Goal: Transaction & Acquisition: Book appointment/travel/reservation

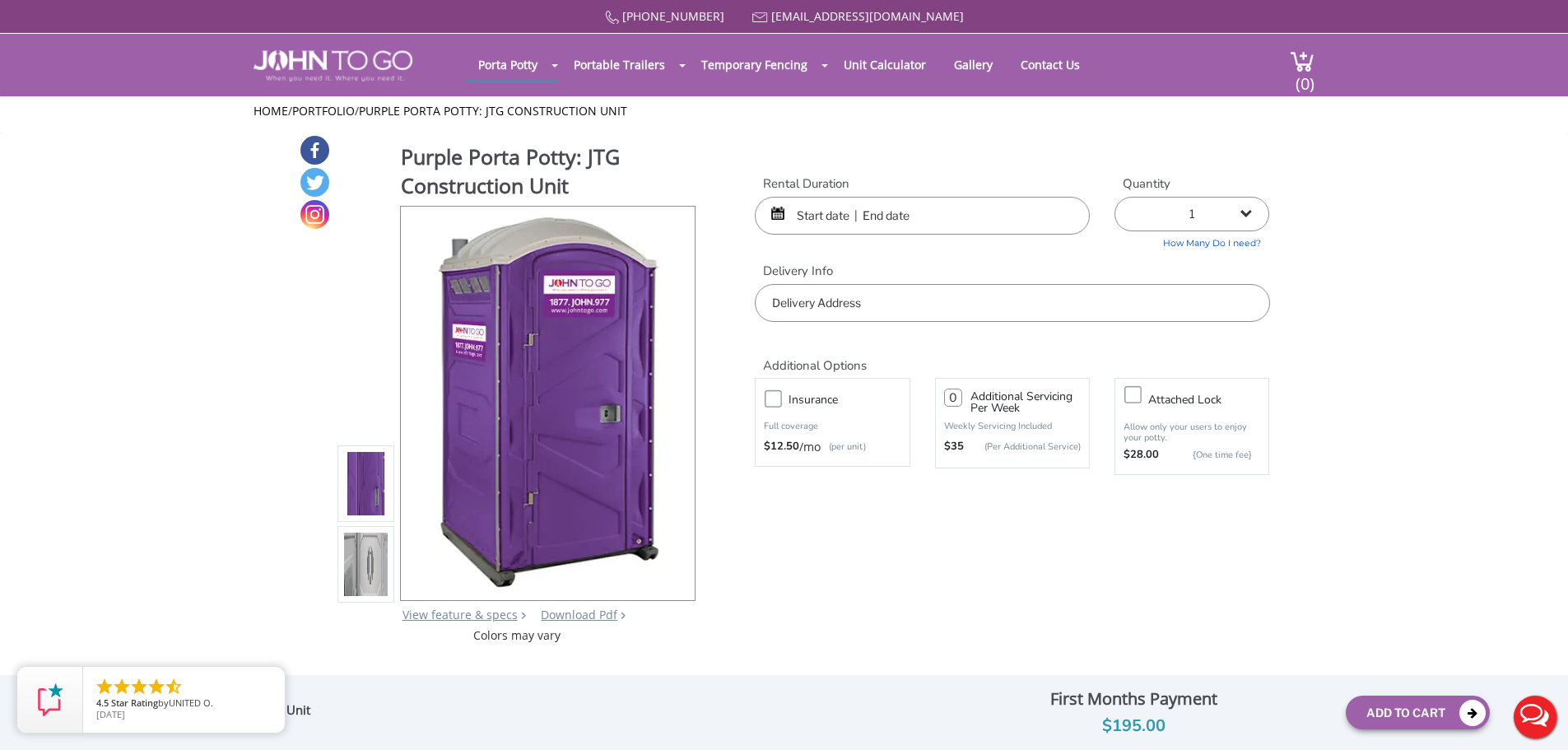
click at [847, 211] on input "text" at bounding box center [922, 216] width 335 height 38
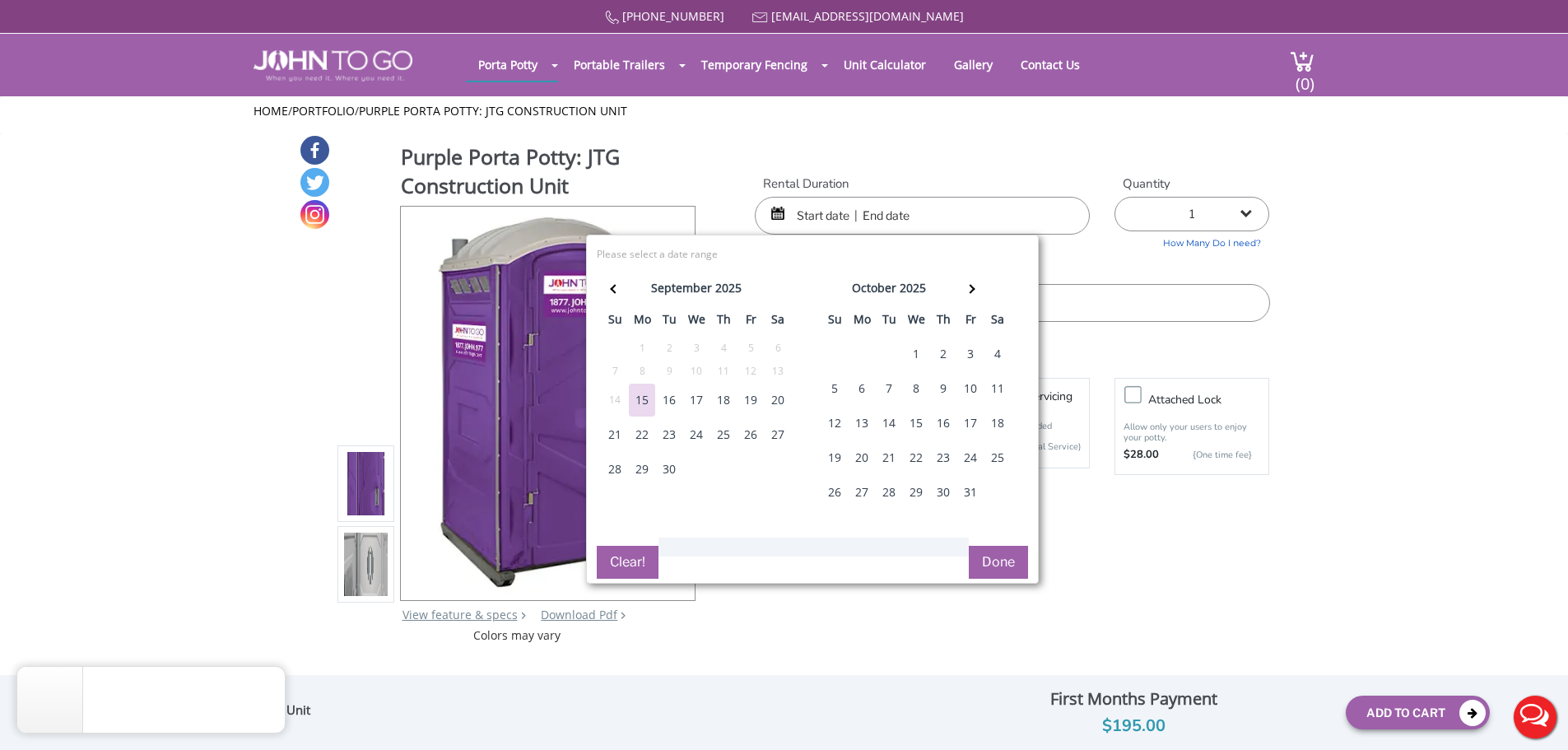
click at [671, 398] on div "16" at bounding box center [669, 400] width 26 height 33
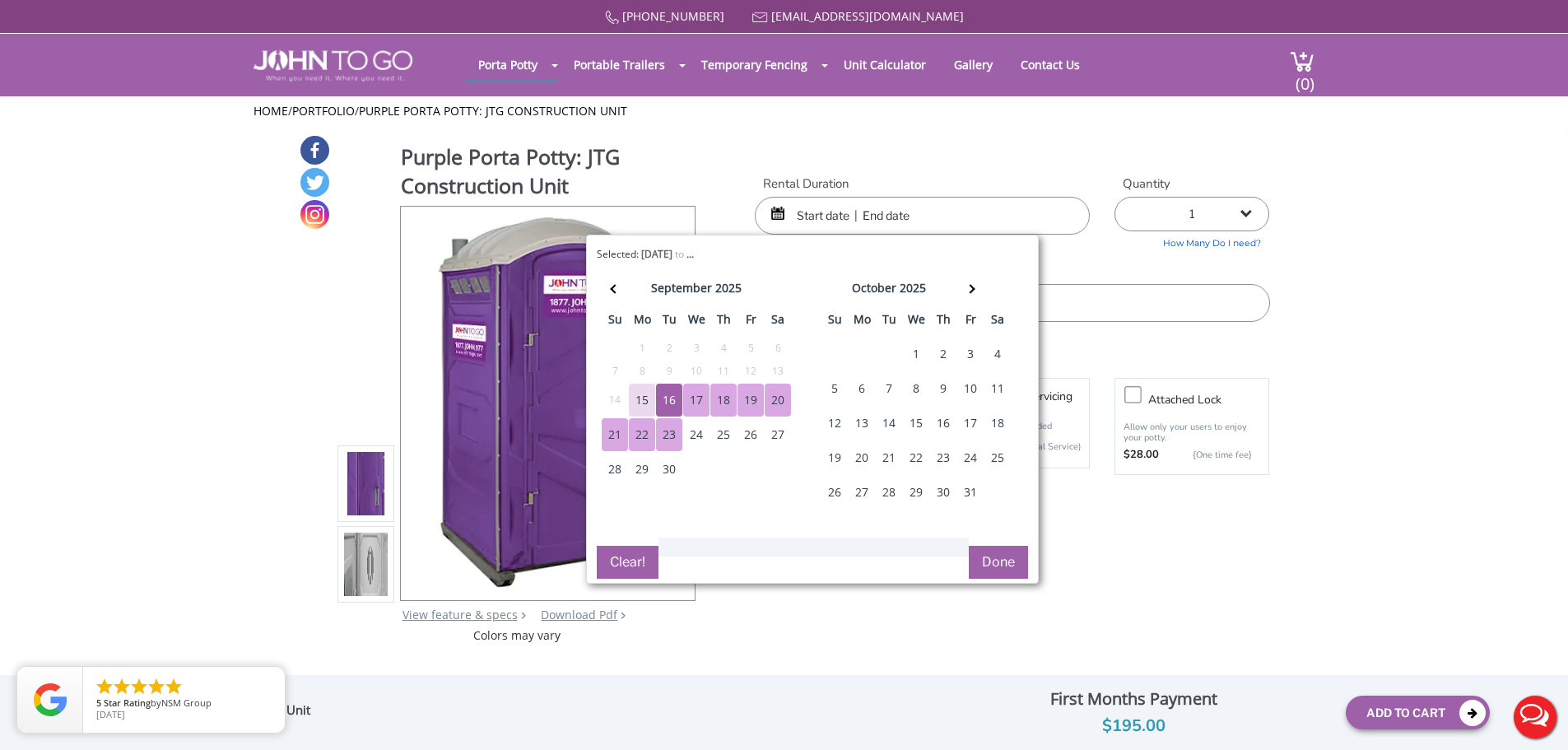
click at [673, 436] on div "23" at bounding box center [669, 434] width 26 height 33
type input "[DATE] to [DATE]"
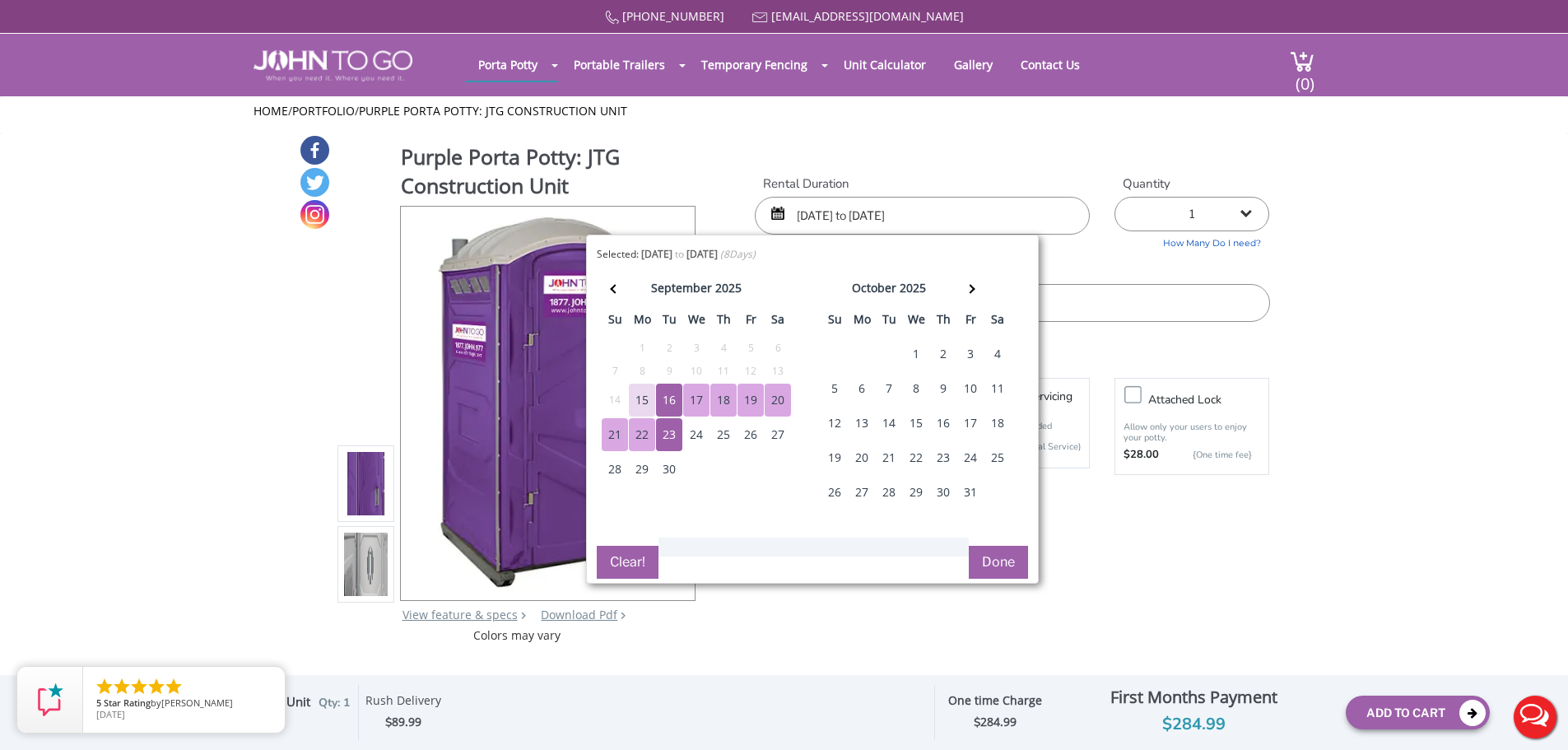
click at [999, 577] on button "Done" at bounding box center [998, 562] width 59 height 33
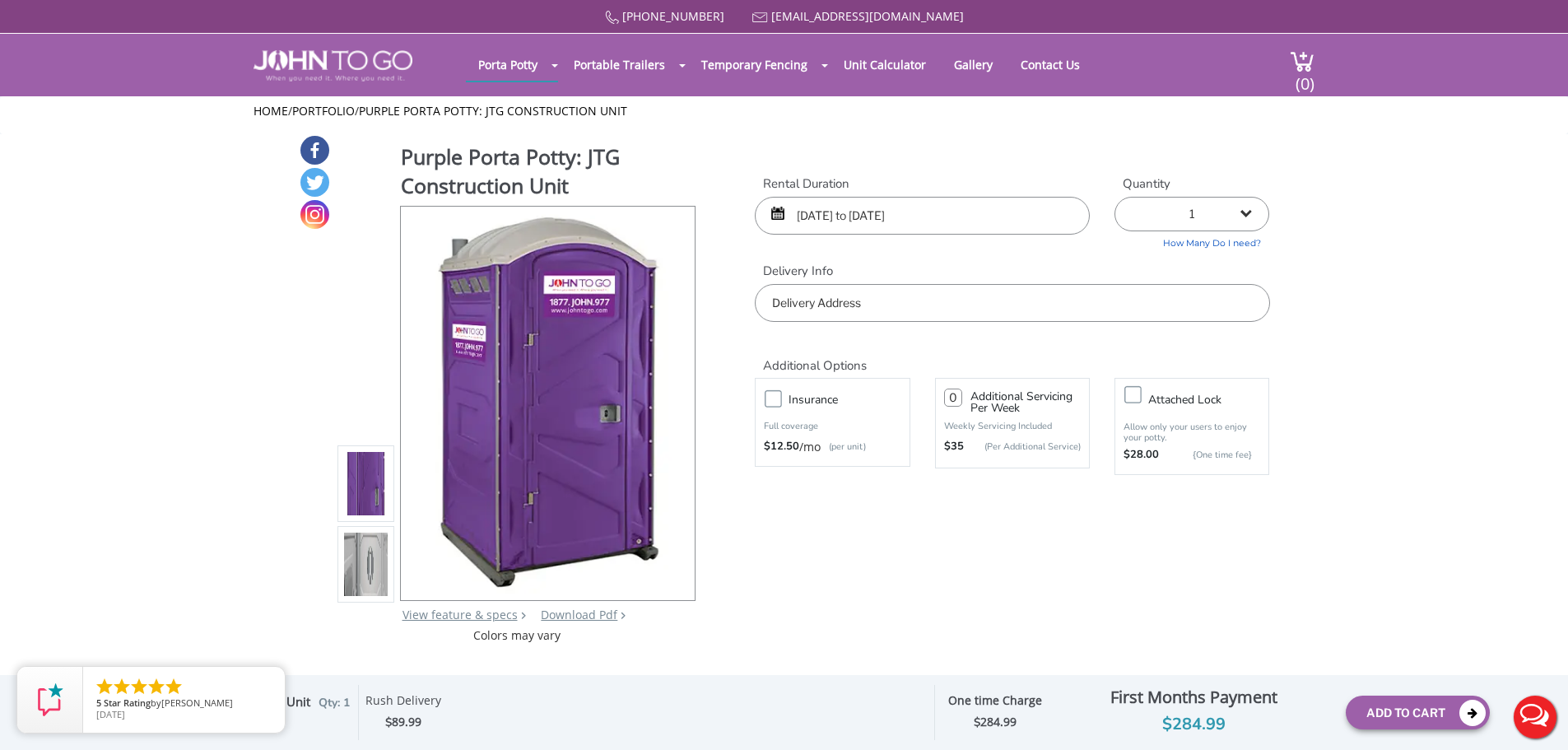
click at [847, 307] on input "text" at bounding box center [1012, 302] width 514 height 38
click at [1021, 59] on link "Contact Us" at bounding box center [1050, 64] width 84 height 32
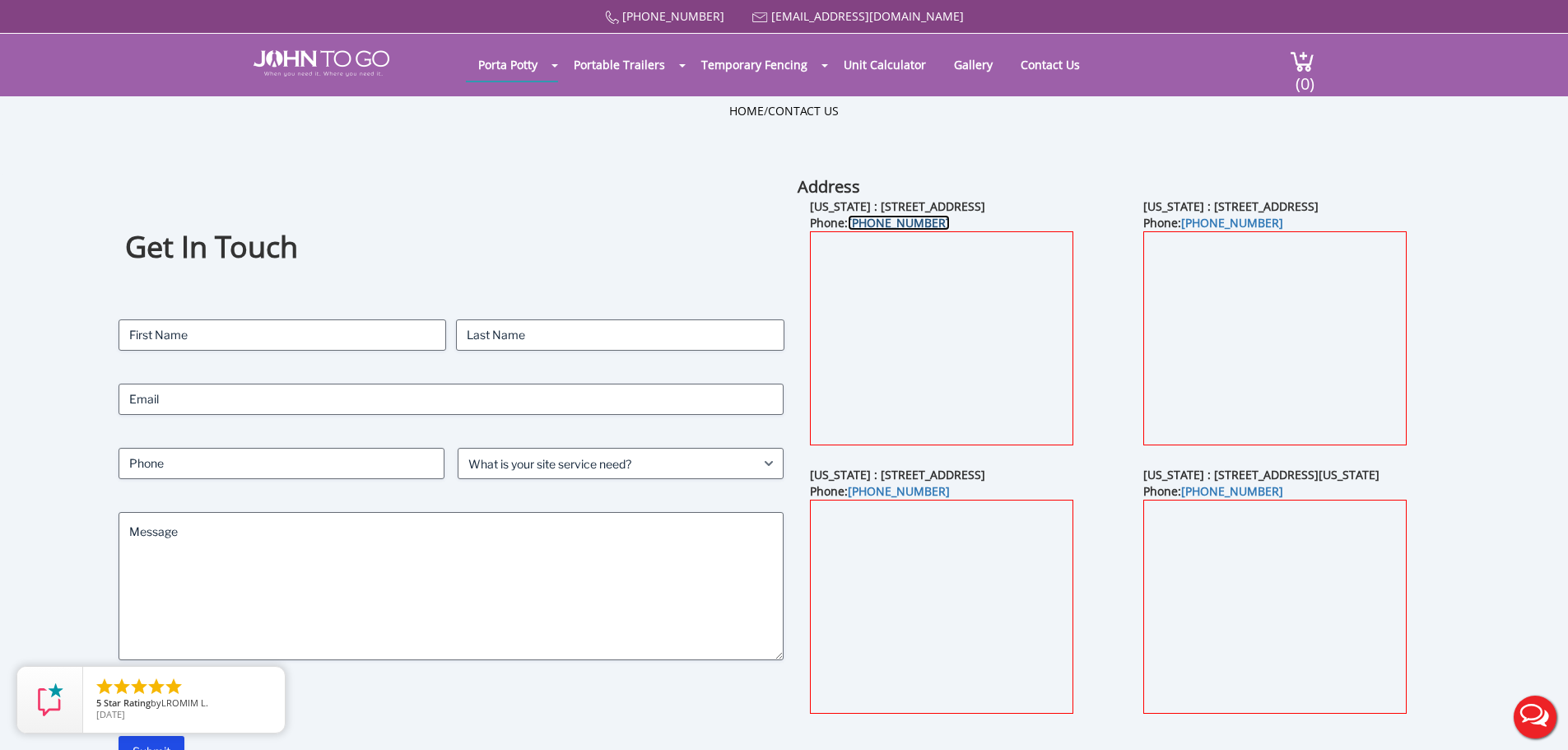
click at [906, 219] on link "(845) 712-4038" at bounding box center [899, 223] width 102 height 16
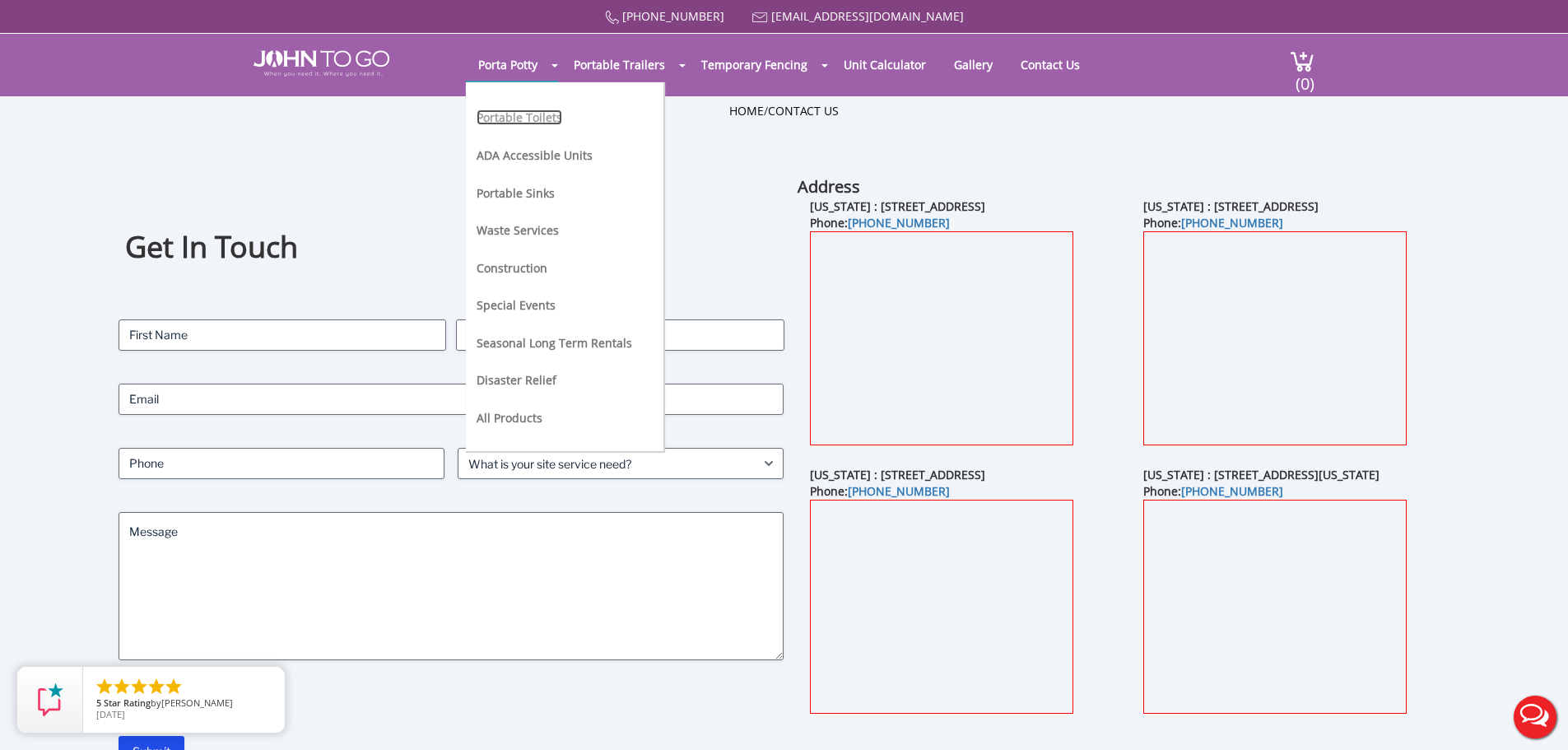
click at [526, 117] on link "Portable Toilets" at bounding box center [519, 117] width 86 height 16
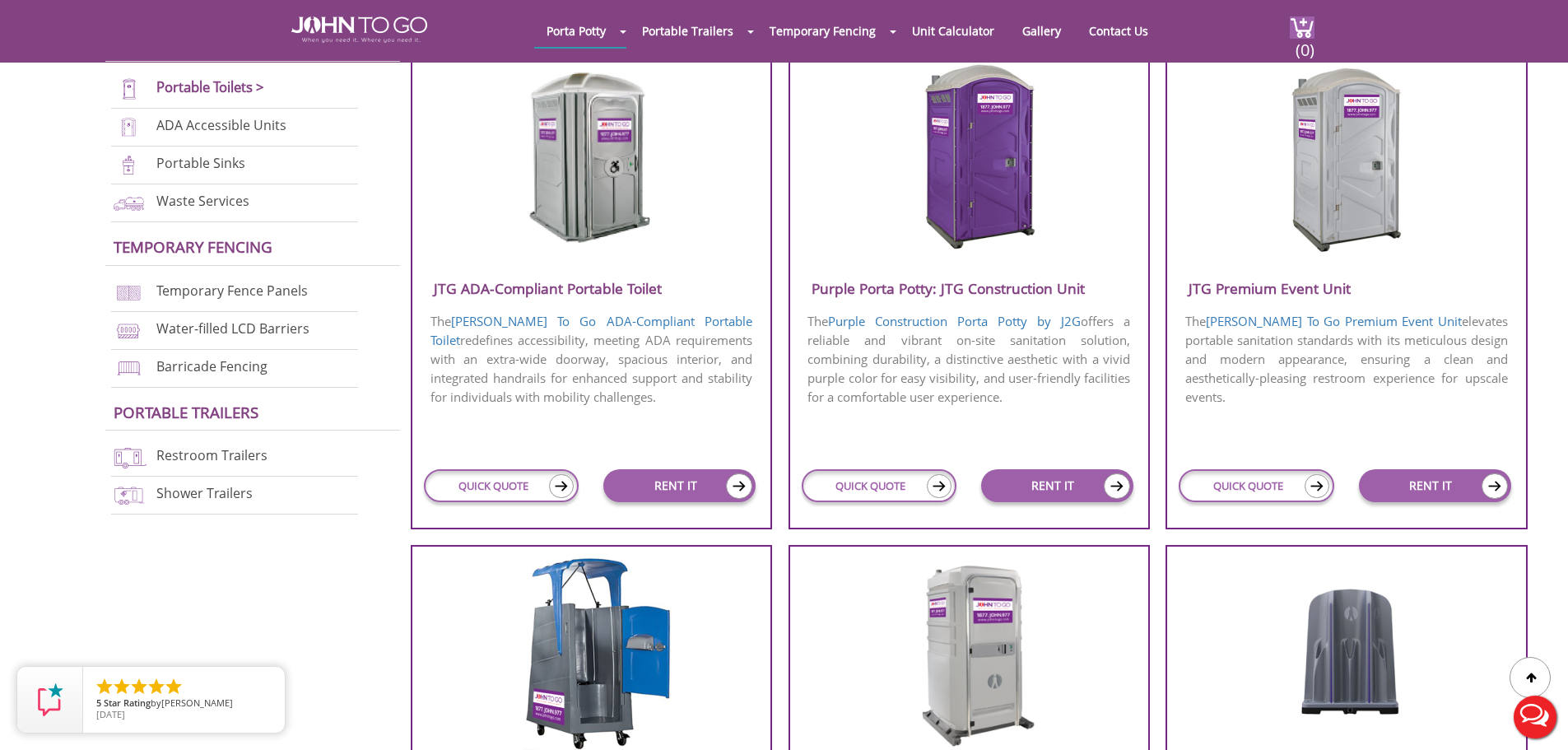
scroll to position [659, 0]
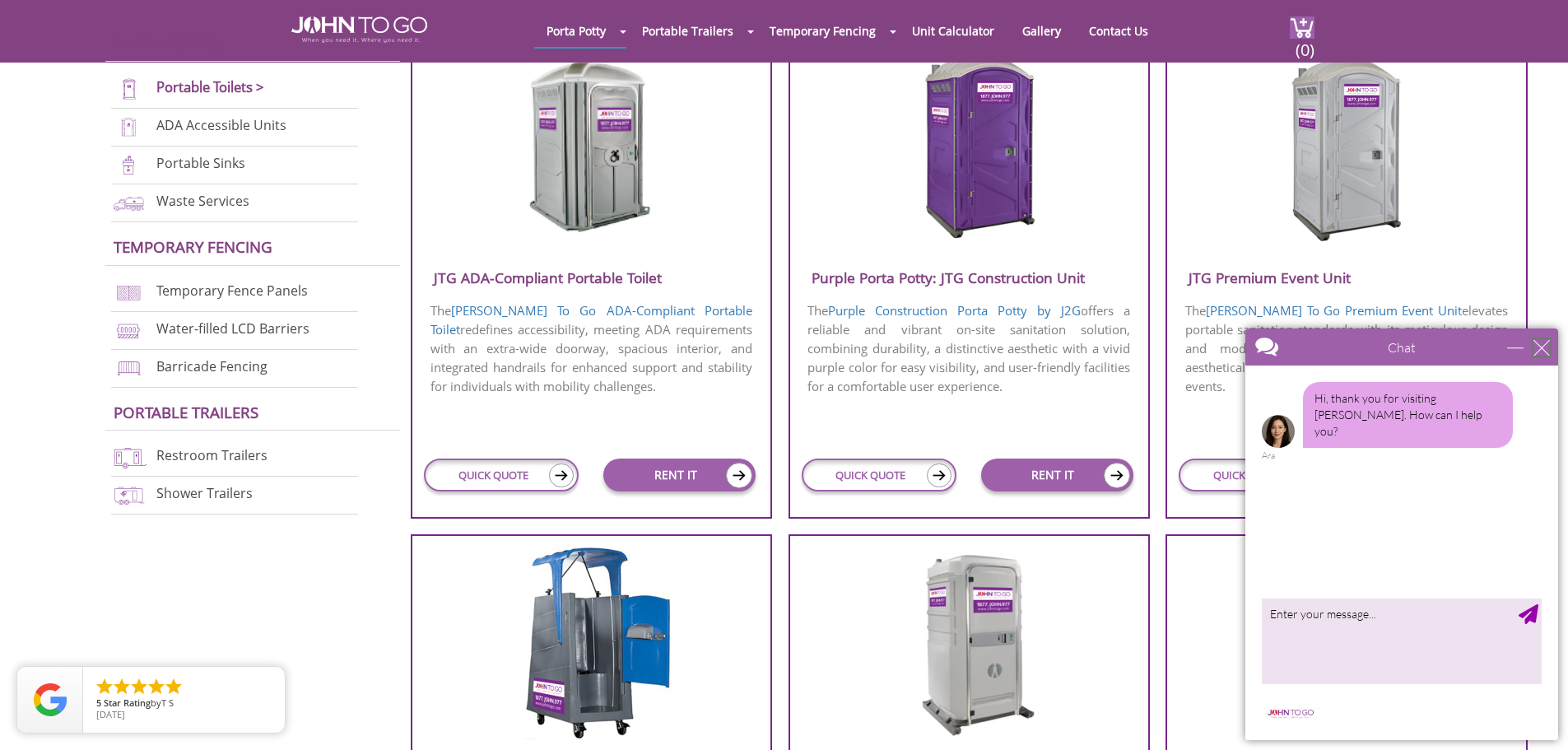
click at [1546, 345] on div "close" at bounding box center [1542, 347] width 16 height 16
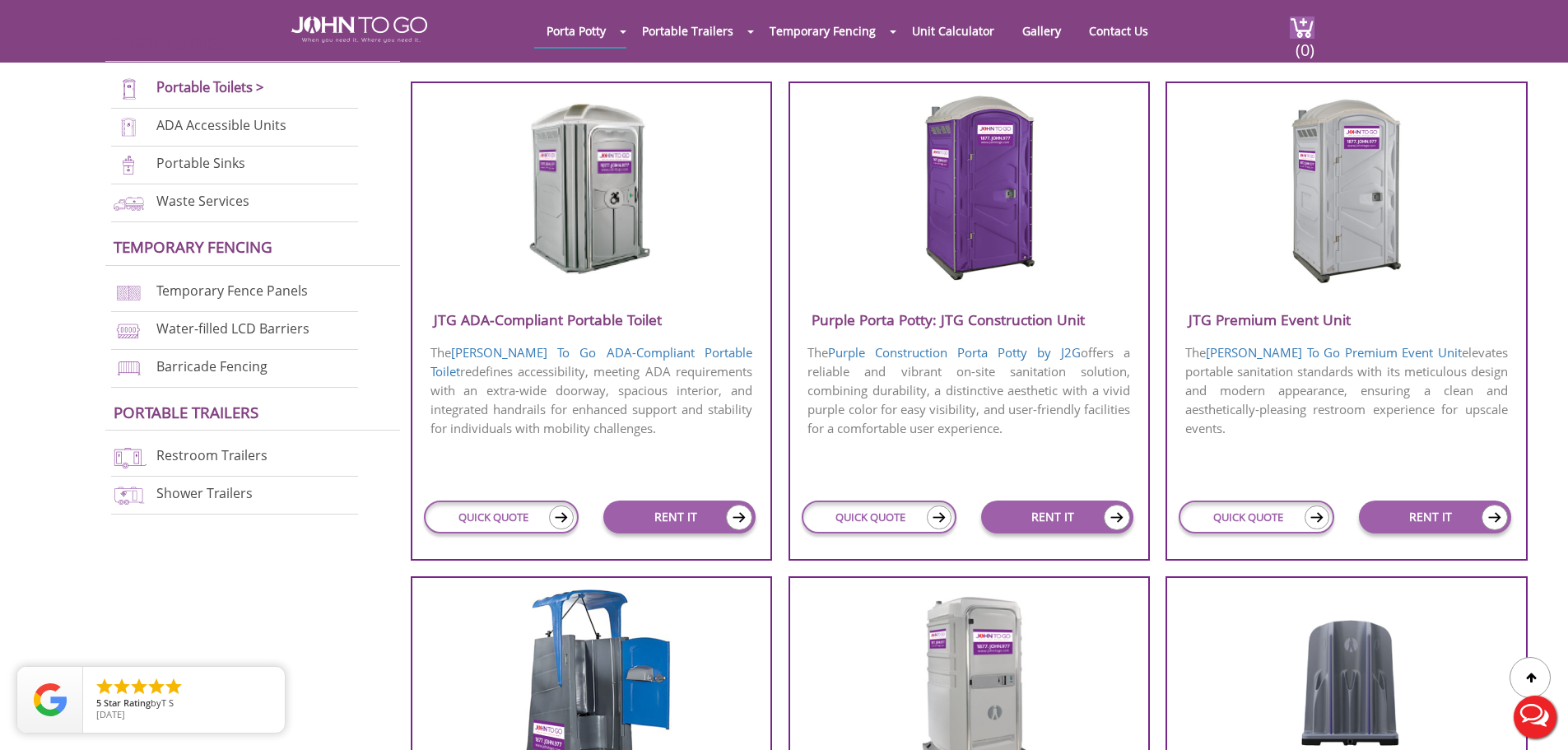
scroll to position [576, 0]
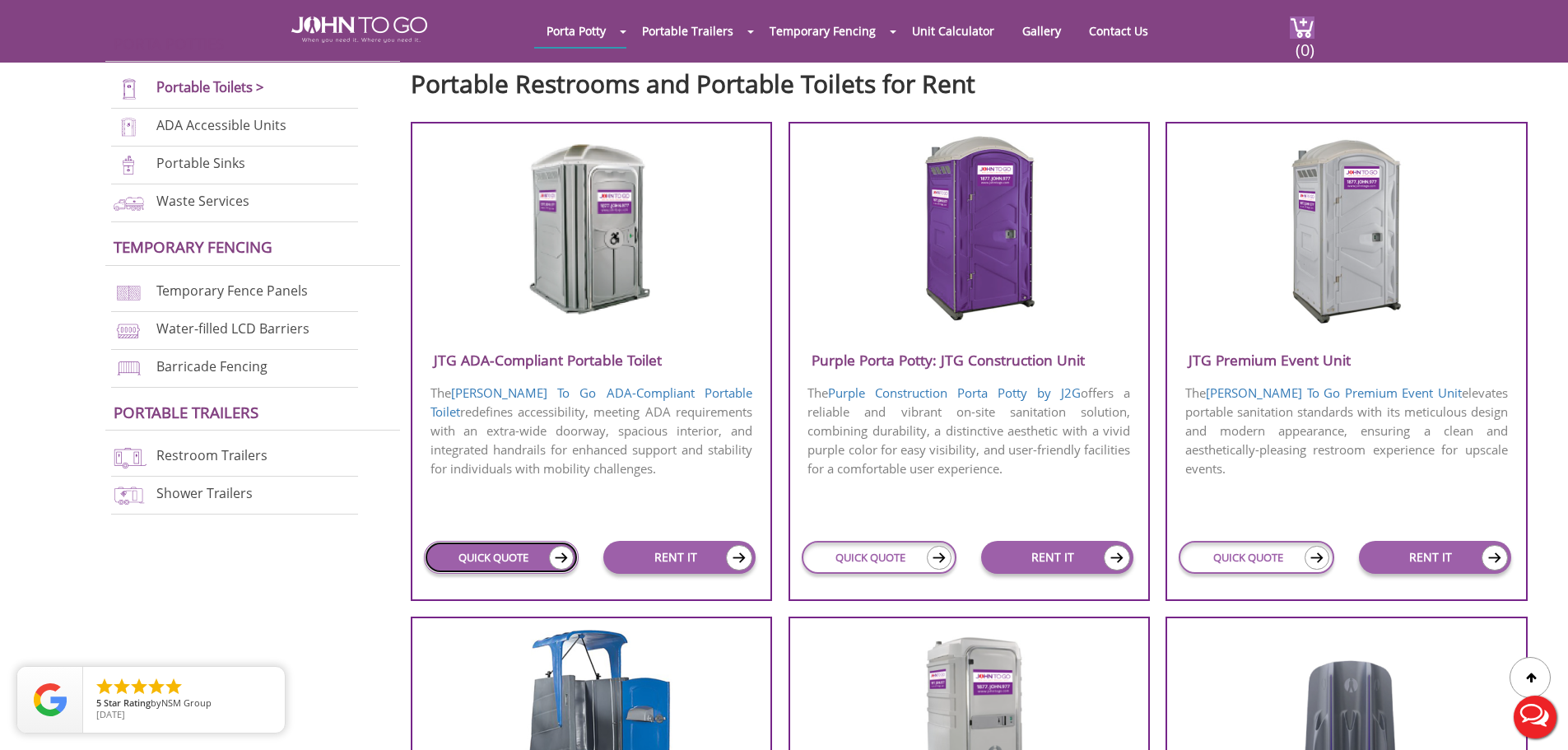
click at [500, 548] on link "QUICK QUOTE" at bounding box center [501, 557] width 155 height 33
click at [985, 178] on img at bounding box center [969, 229] width 157 height 190
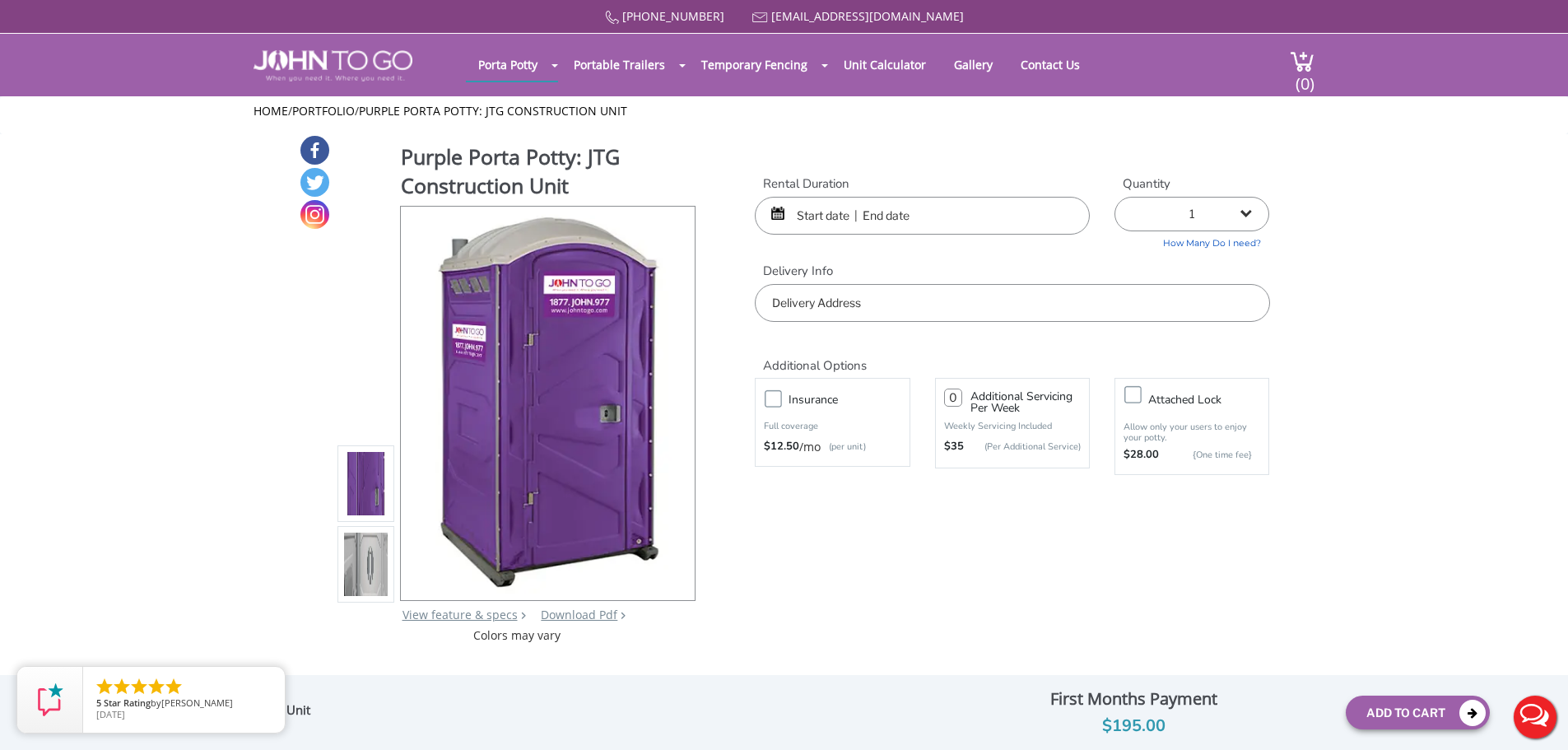
click at [859, 217] on input "text" at bounding box center [922, 216] width 335 height 38
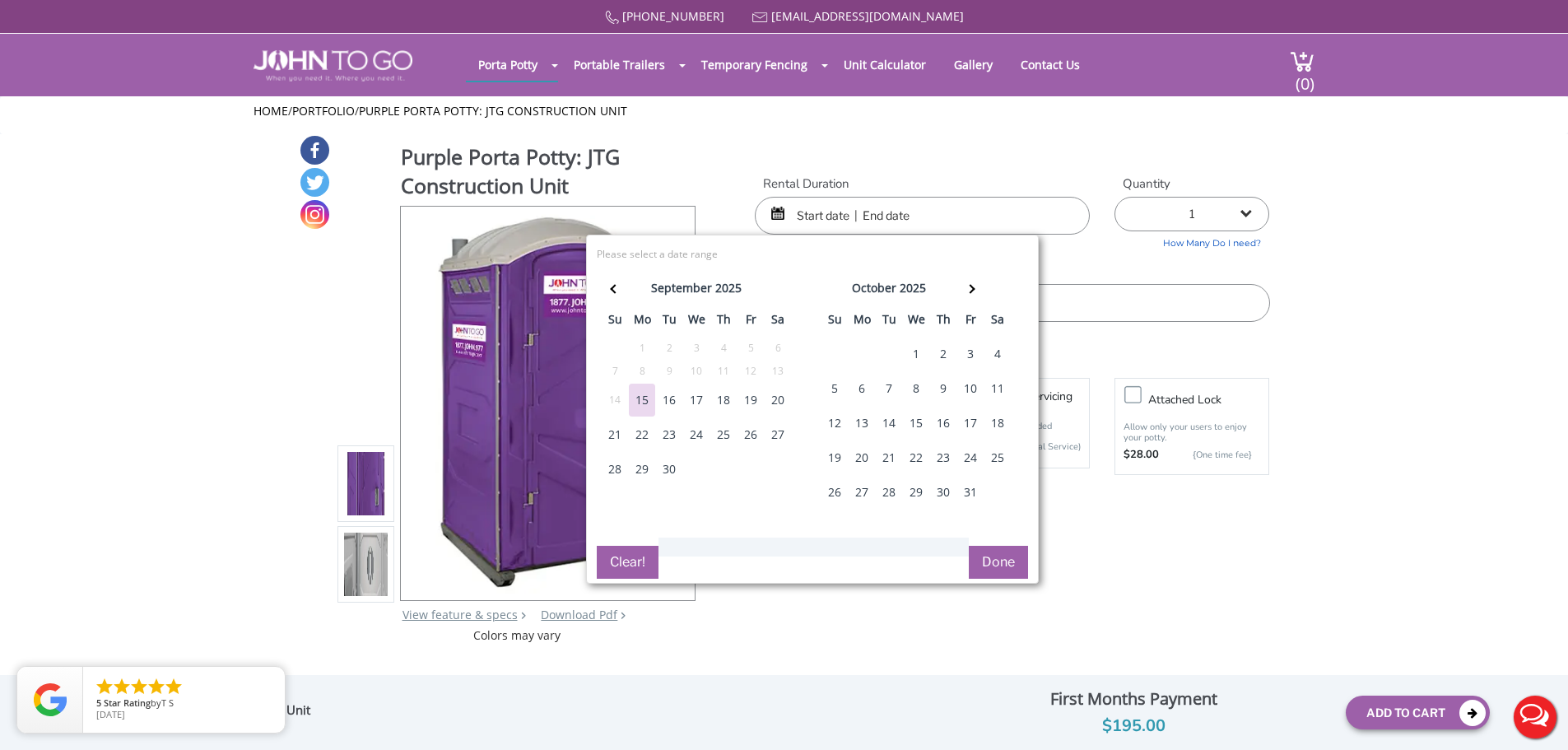
click at [674, 398] on div "16" at bounding box center [669, 400] width 26 height 33
click at [671, 425] on div "23" at bounding box center [669, 434] width 26 height 33
type input "[DATE] to [DATE]"
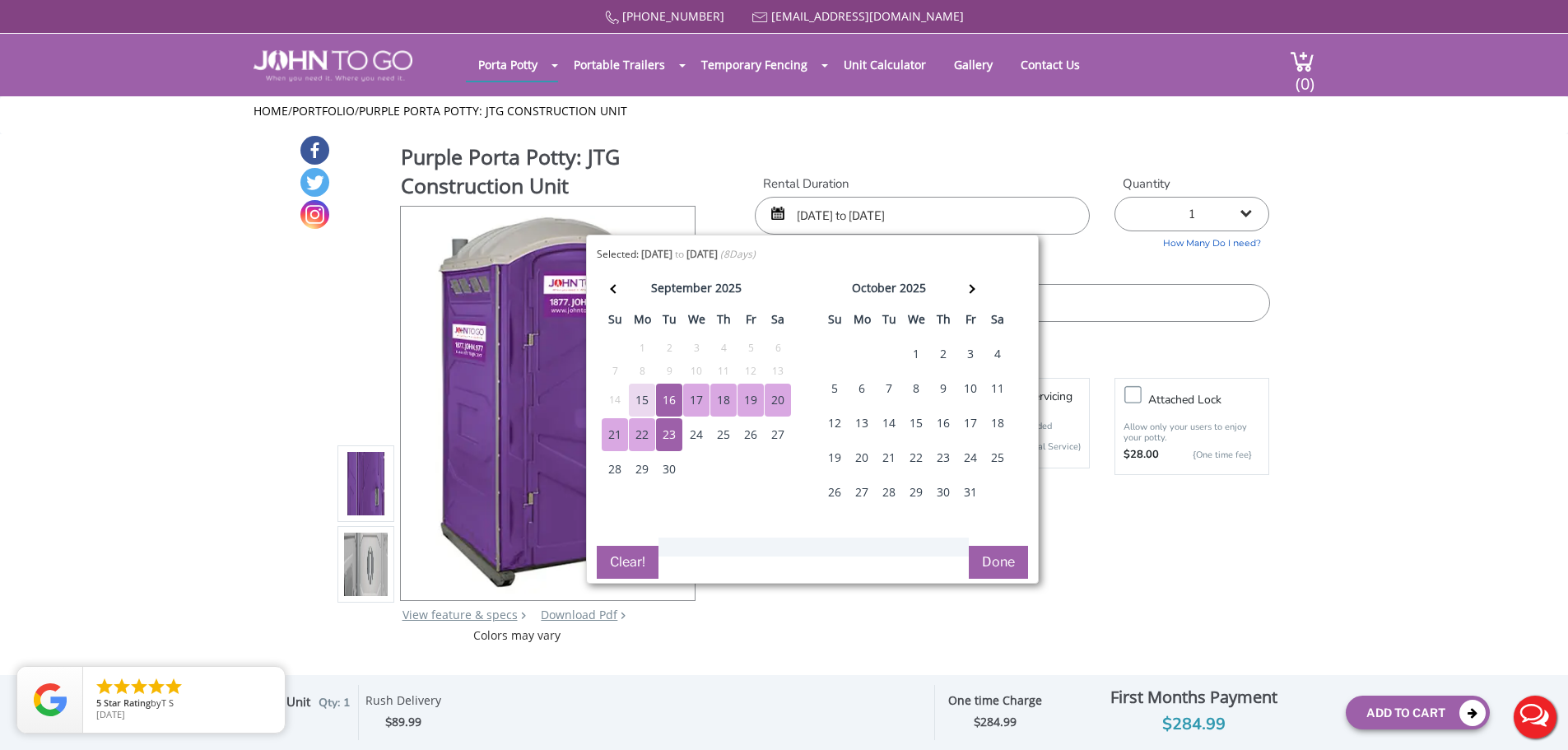
click at [1224, 507] on form "Rental Duration [DATE] to [DATE] Quantity 1 2 (5% discount) 3 (8% discount) 4 (…" at bounding box center [1012, 344] width 514 height 336
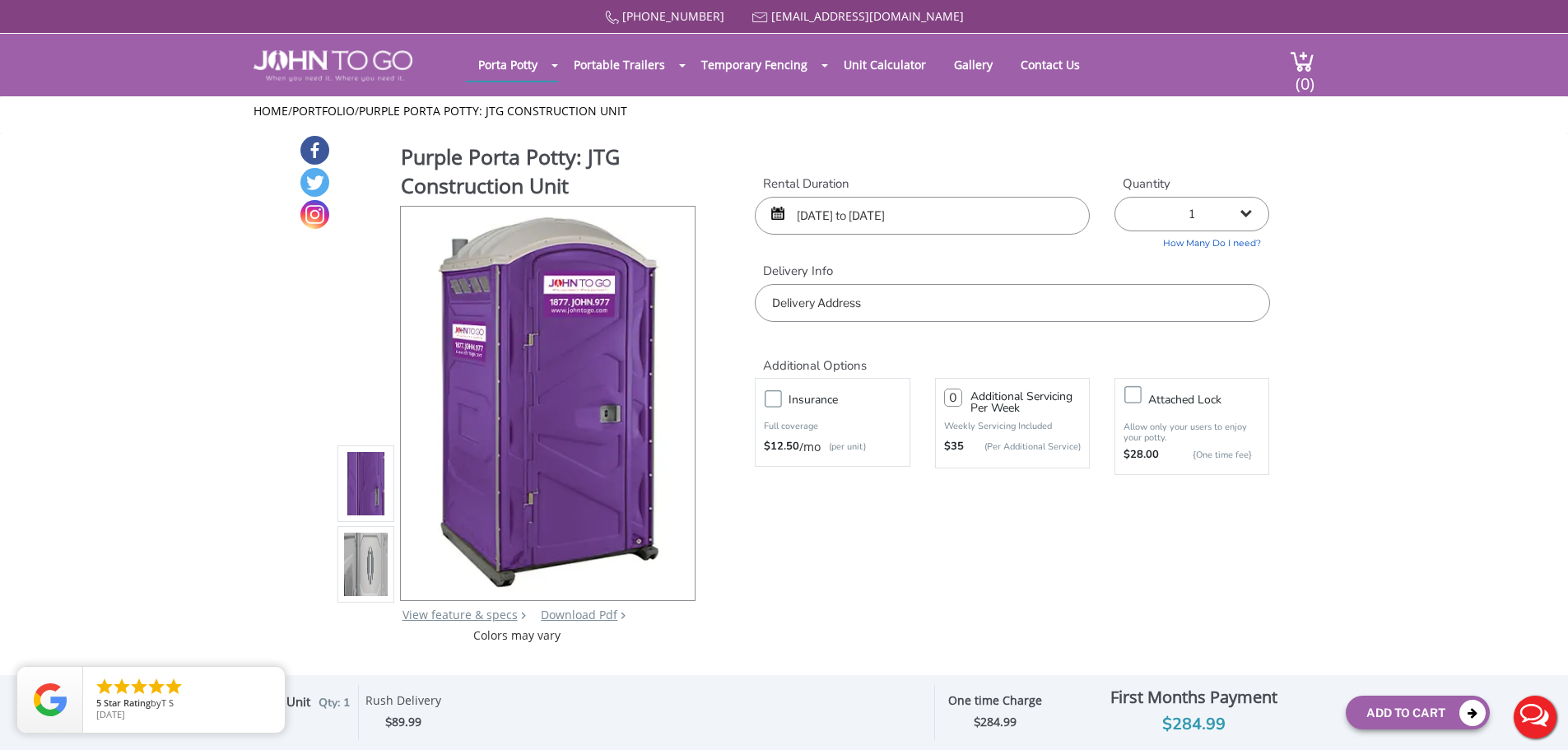
click at [860, 312] on input "text" at bounding box center [1012, 302] width 514 height 38
click at [772, 401] on div "[PHONE_NUMBER] [EMAIL_ADDRESS][DOMAIN_NAME] [GEOGRAPHIC_DATA] Portable Toilets …" at bounding box center [784, 386] width 1568 height 771
click at [793, 401] on h3 "Insurance" at bounding box center [853, 399] width 129 height 21
click at [0, 0] on input "Insurance" at bounding box center [0, 0] width 0 height 0
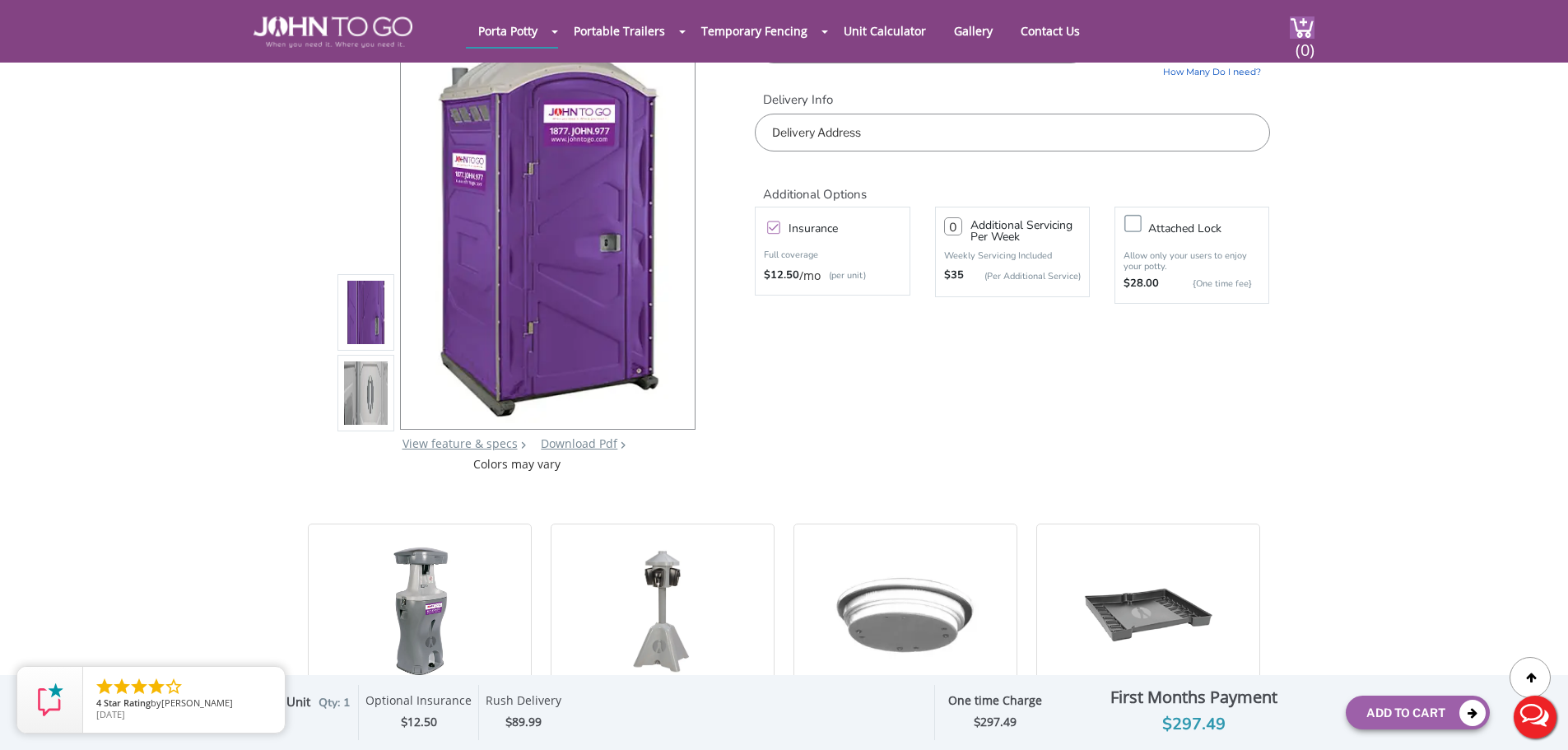
scroll to position [82, 0]
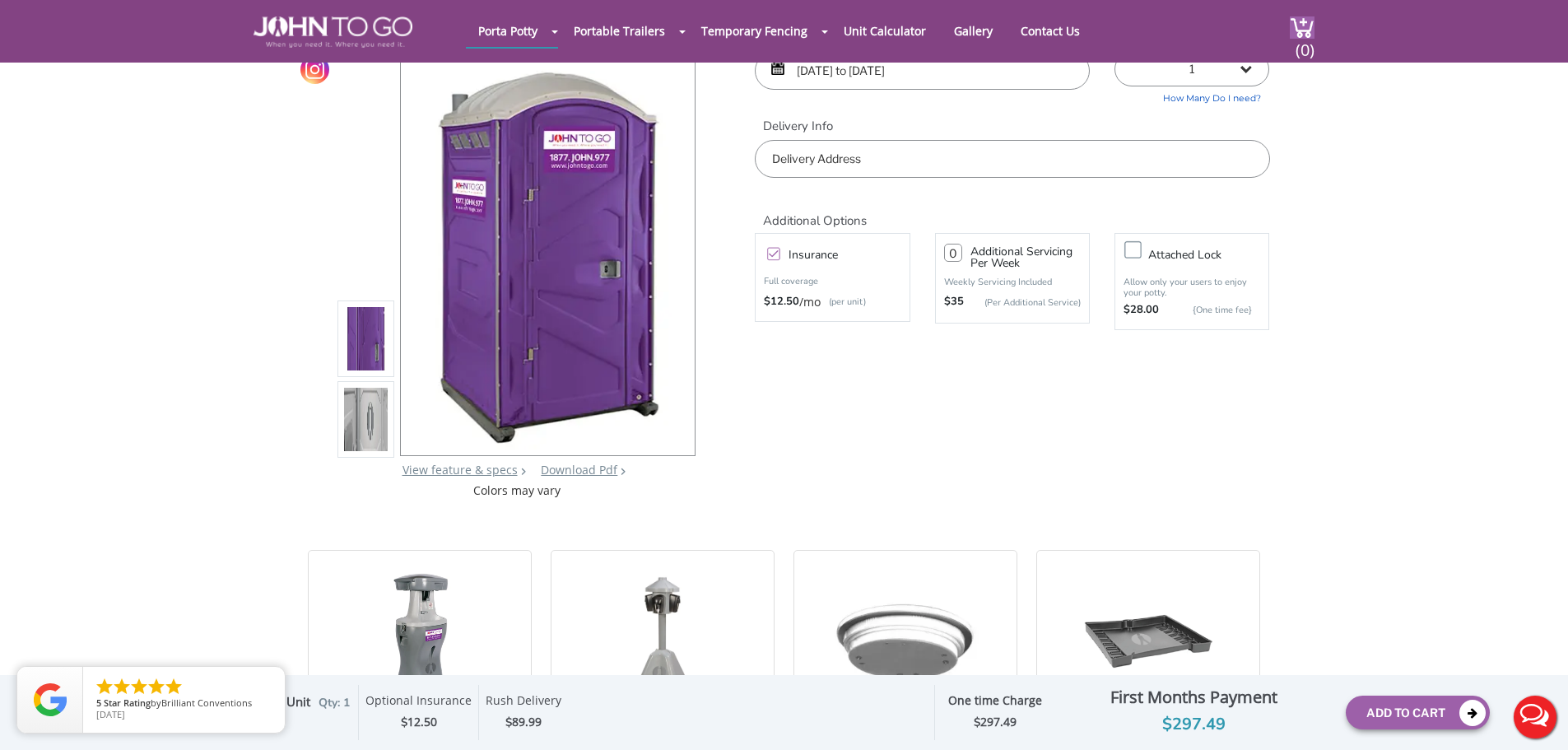
click at [1140, 249] on label "Attached lock" at bounding box center [1209, 255] width 137 height 21
click at [0, 0] on input "Attached lock" at bounding box center [0, 0] width 0 height 0
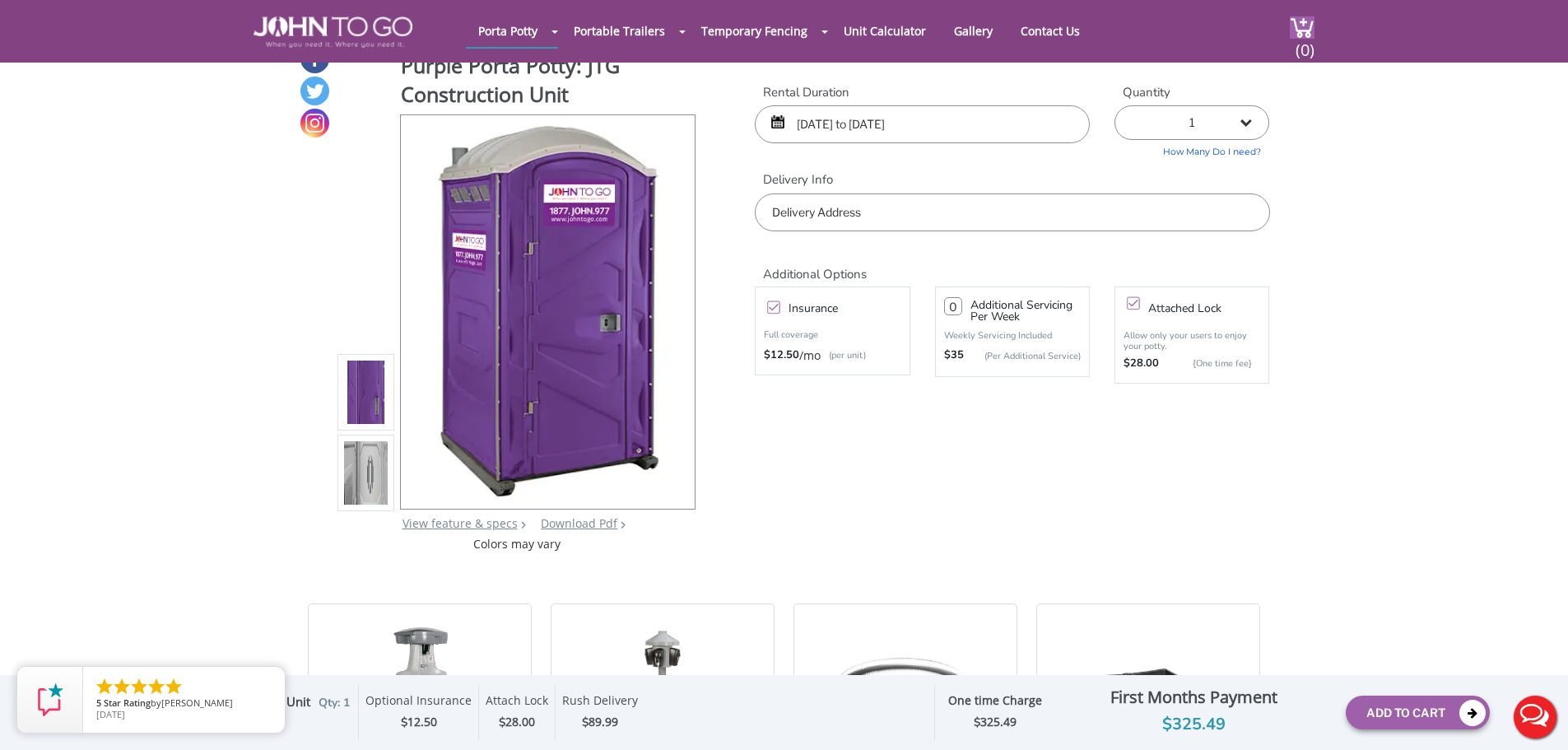
scroll to position [0, 0]
